Goal: Information Seeking & Learning: Learn about a topic

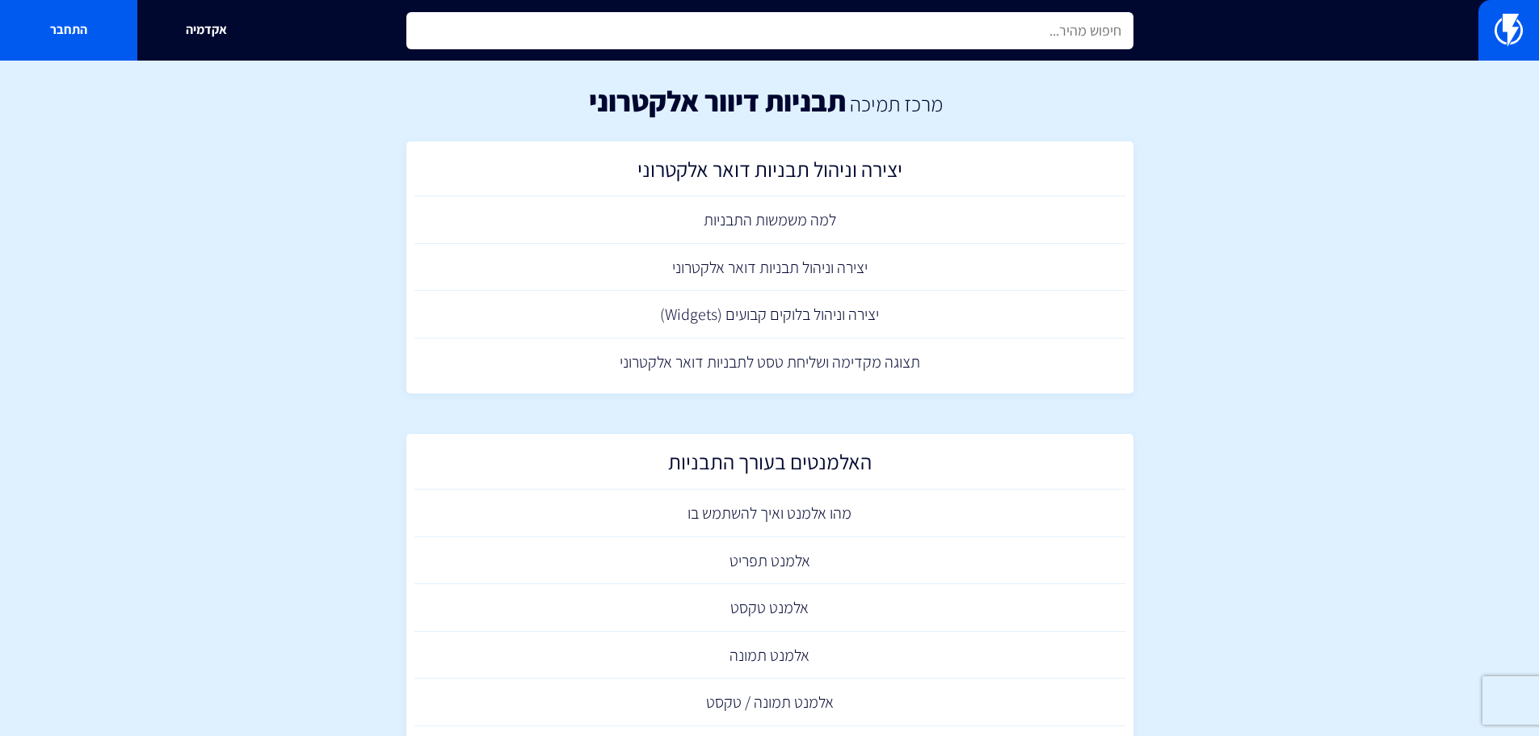
click at [980, 17] on input "text" at bounding box center [769, 30] width 727 height 37
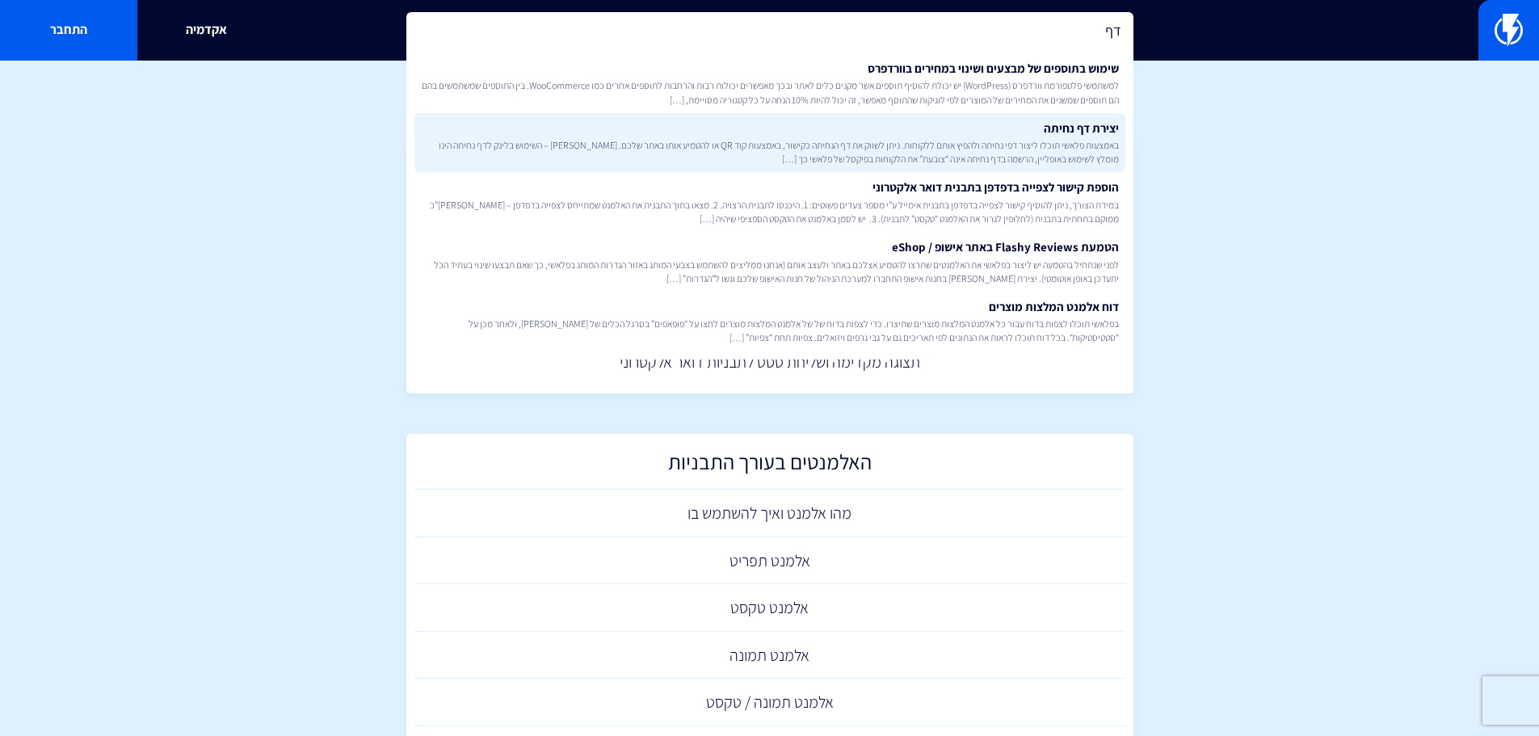
type input "דף"
click at [940, 146] on span "באמצעות פלאשי תוכלו ליצור דפי נחיתה ולהפיץ אותם ללקוחות. ניתן לשווק את דף הנחית…" at bounding box center [770, 151] width 698 height 27
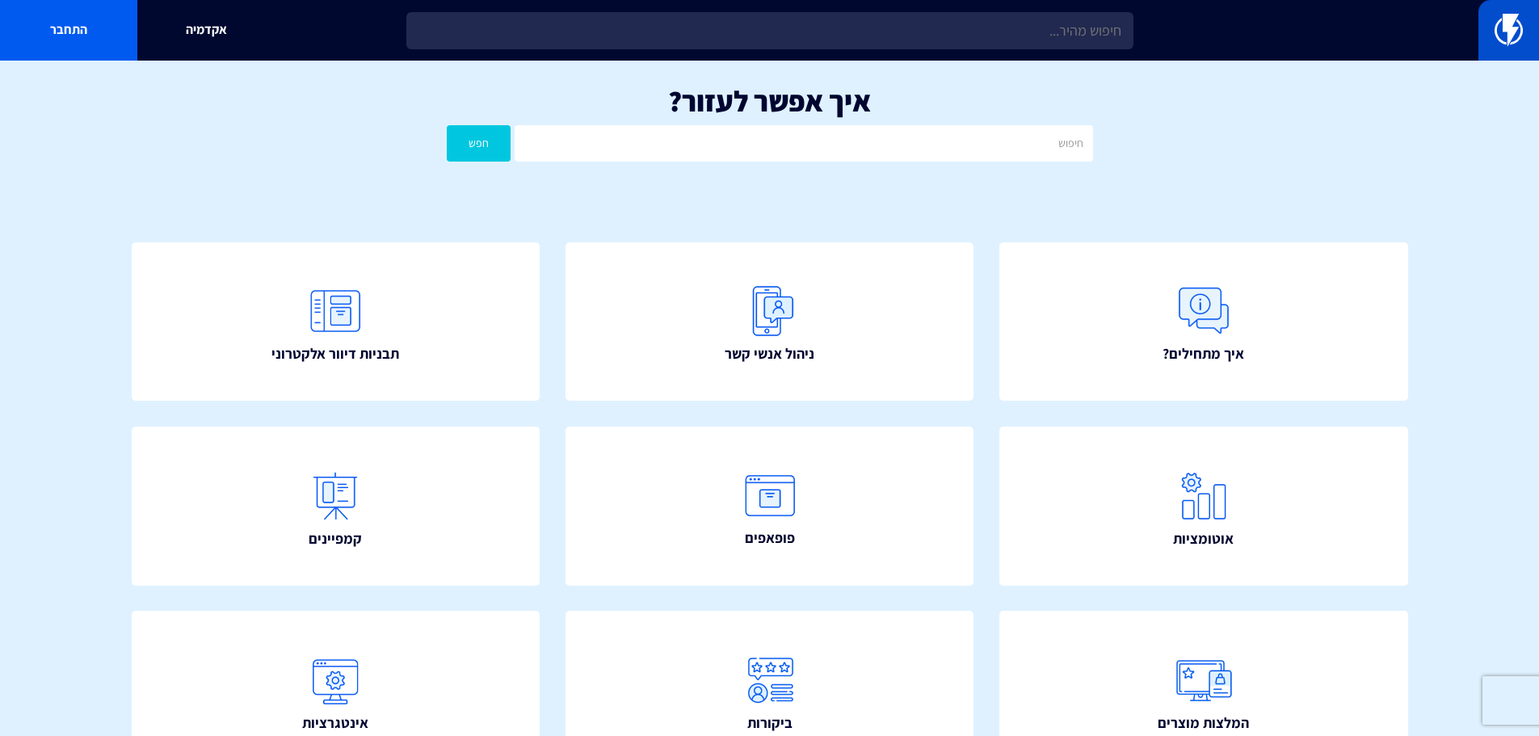
click at [1526, 23] on link at bounding box center [1508, 30] width 61 height 61
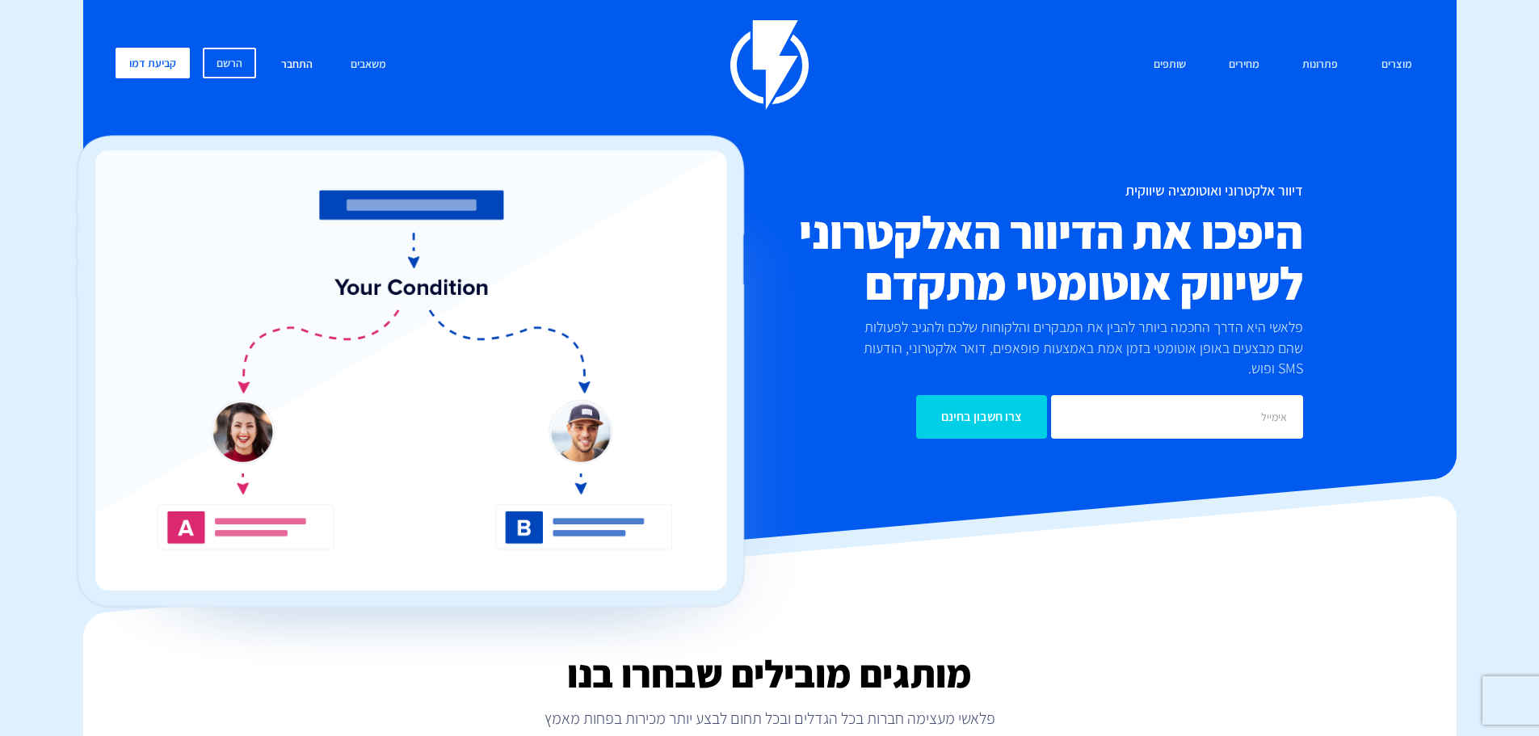
click at [305, 65] on link "התחבר" at bounding box center [297, 65] width 56 height 35
